Goal: Information Seeking & Learning: Learn about a topic

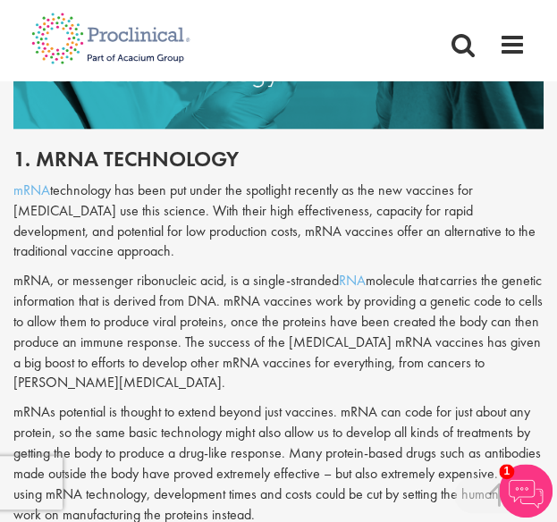
scroll to position [889, 0]
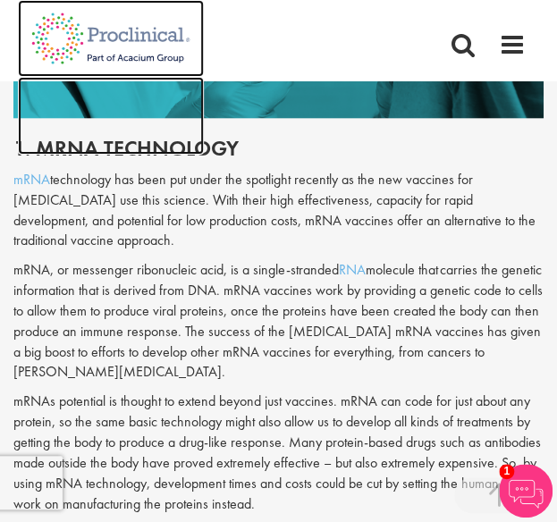
click at [90, 148] on img at bounding box center [111, 115] width 186 height 77
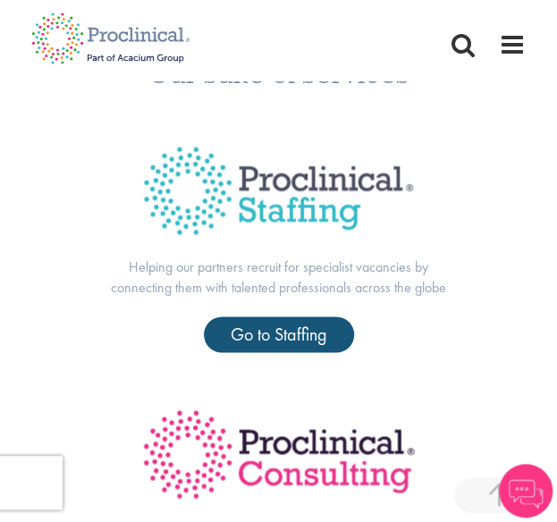
scroll to position [927, 0]
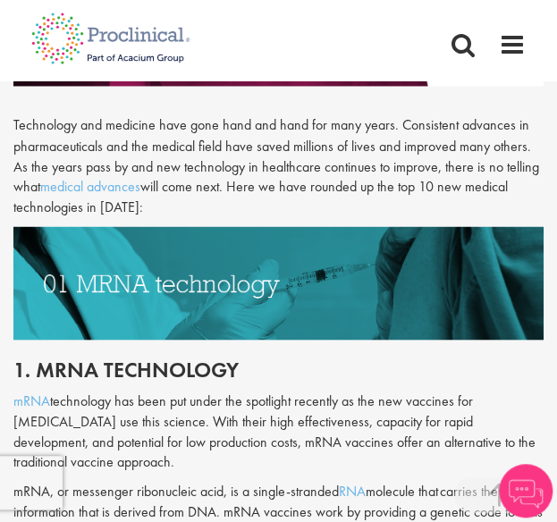
scroll to position [834, 0]
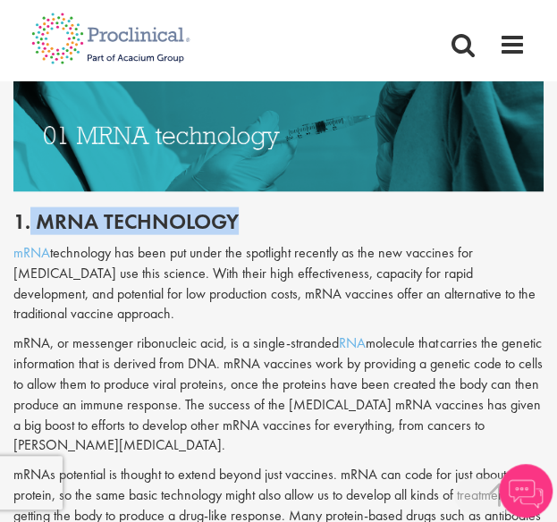
drag, startPoint x: 47, startPoint y: 217, endPoint x: 268, endPoint y: 205, distance: 221.2
click at [268, 205] on div "1. mRNA technology mRNA technology has been put under the spotlight recently as…" at bounding box center [278, 393] width 557 height 404
copy h2 "mRNA technology"
click at [268, 205] on div "1. mRNA technology mRNA technology has been put under the spotlight recently as…" at bounding box center [278, 393] width 557 height 404
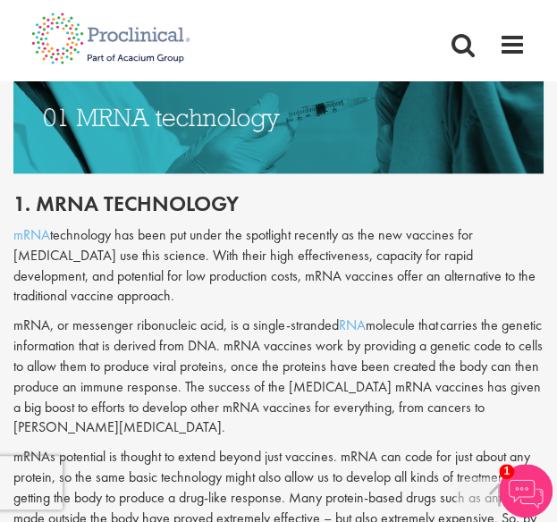
scroll to position [816, 0]
